Goal: Find specific page/section: Find specific page/section

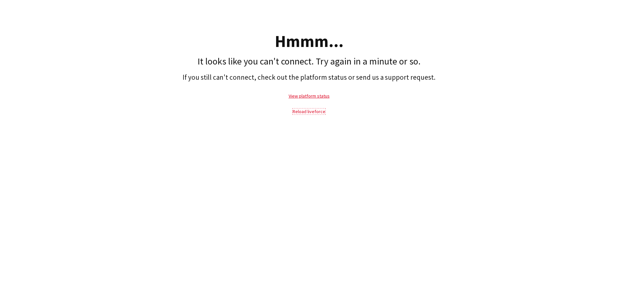
click at [318, 110] on link "Reload liveforce" at bounding box center [308, 111] width 33 height 6
click at [317, 112] on link "Reload liveforce" at bounding box center [308, 111] width 33 height 6
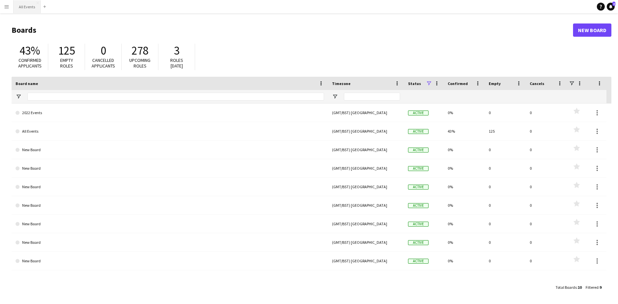
click at [24, 8] on button "All Events Close" at bounding box center [27, 6] width 27 height 13
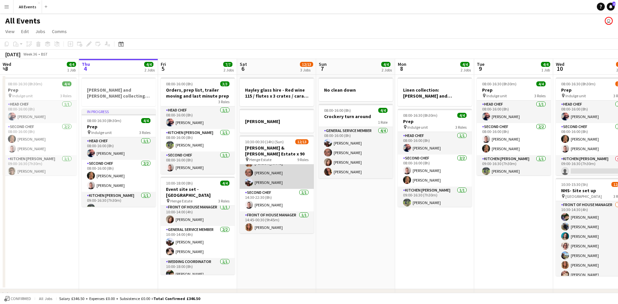
scroll to position [119, 0]
